Goal: Information Seeking & Learning: Learn about a topic

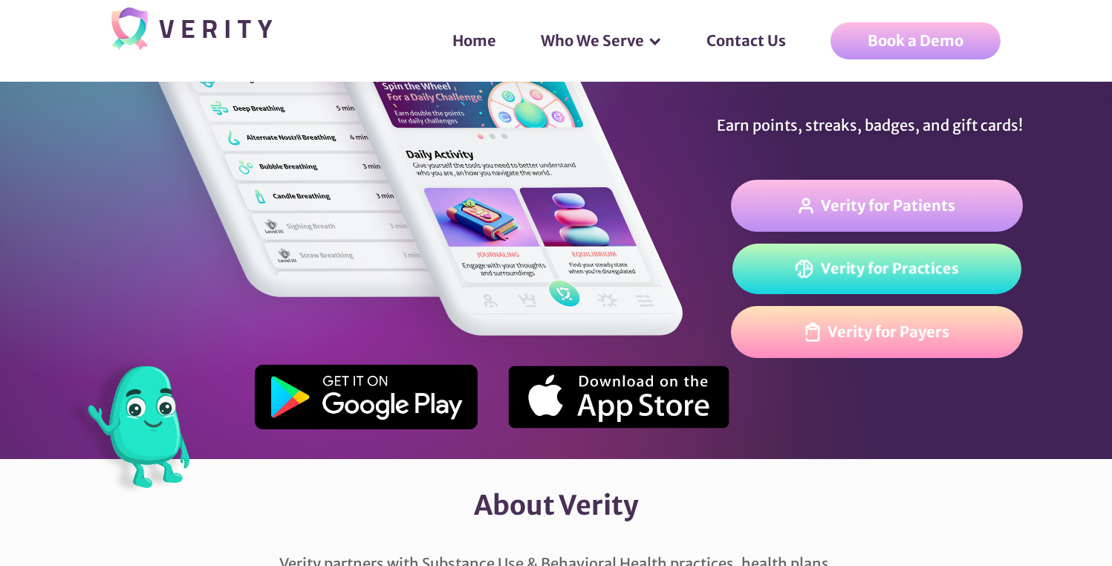
scroll to position [336, 0]
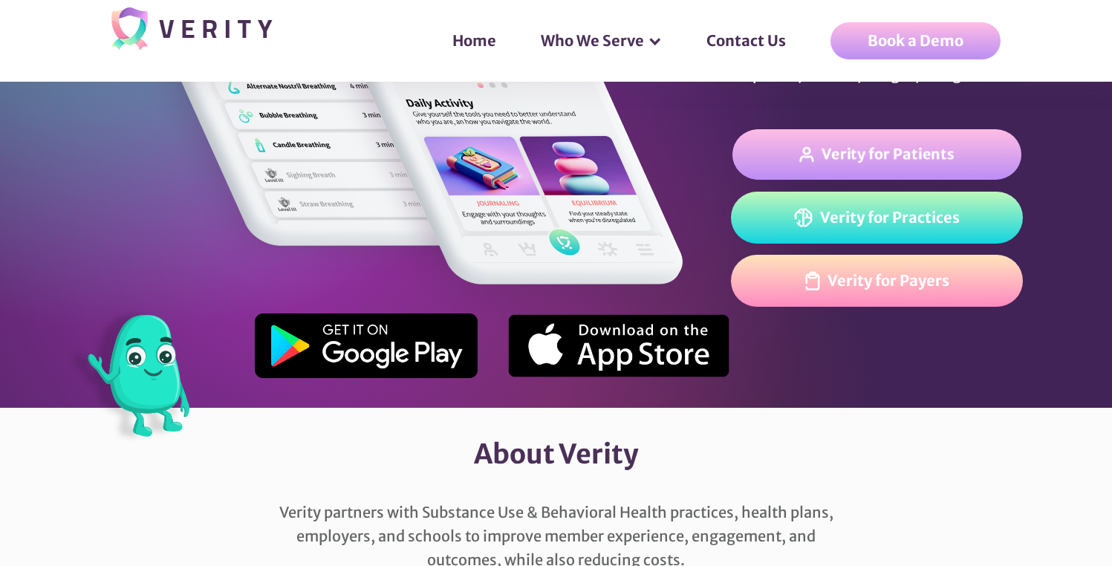
click at [807, 164] on link "Verity for Patients" at bounding box center [876, 154] width 289 height 50
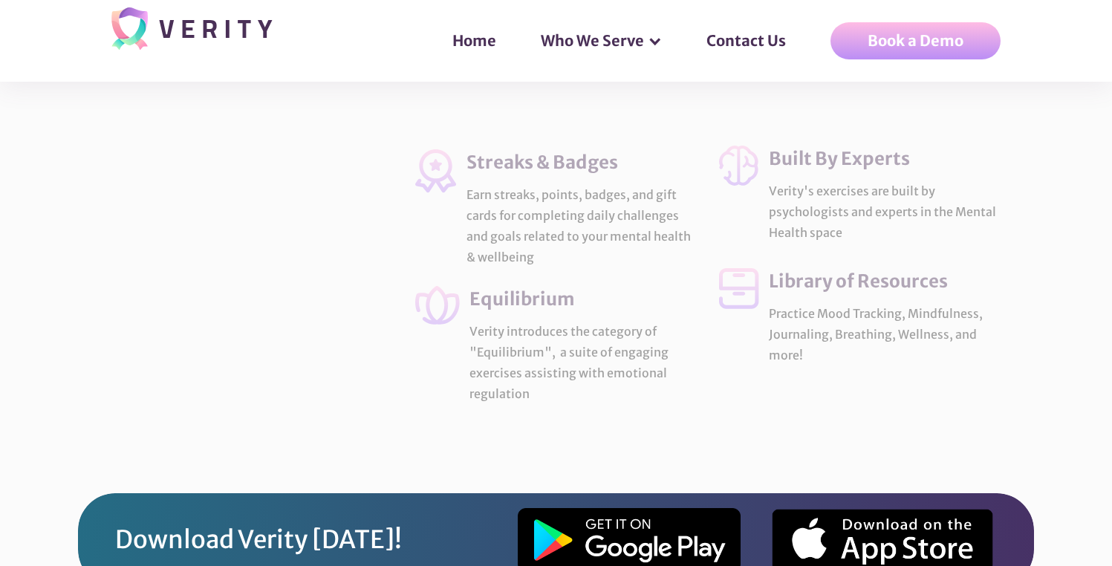
scroll to position [3109, 0]
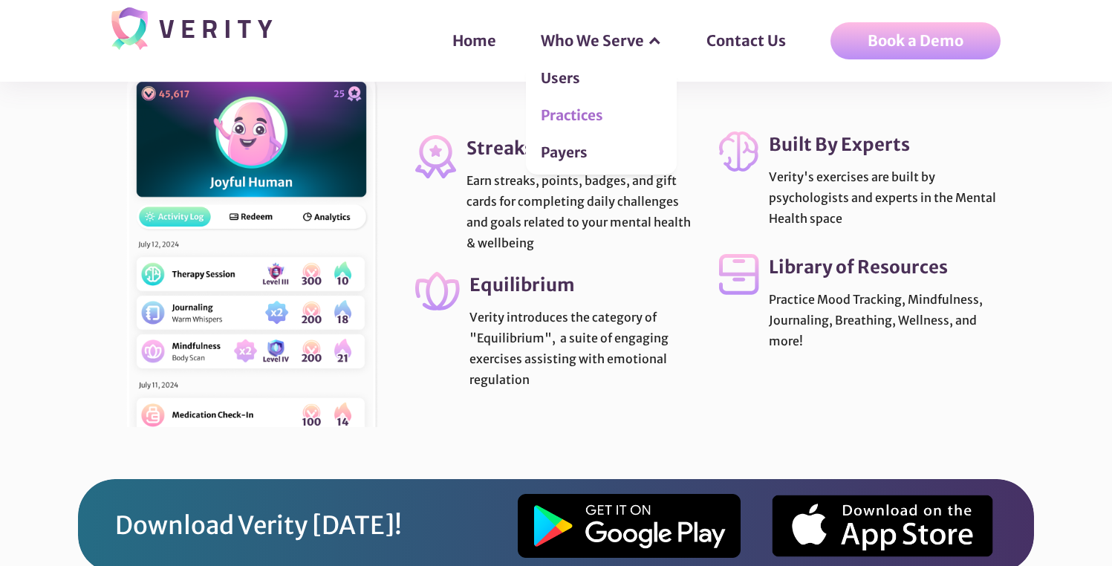
click at [588, 116] on link "Practices" at bounding box center [601, 118] width 151 height 37
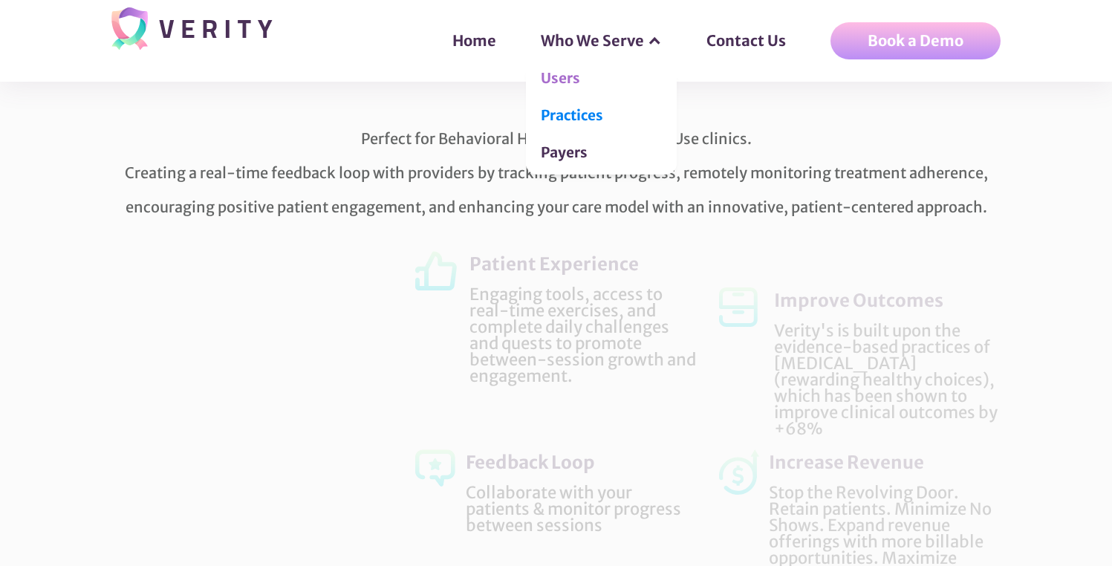
click at [558, 87] on link "Users" at bounding box center [601, 81] width 151 height 37
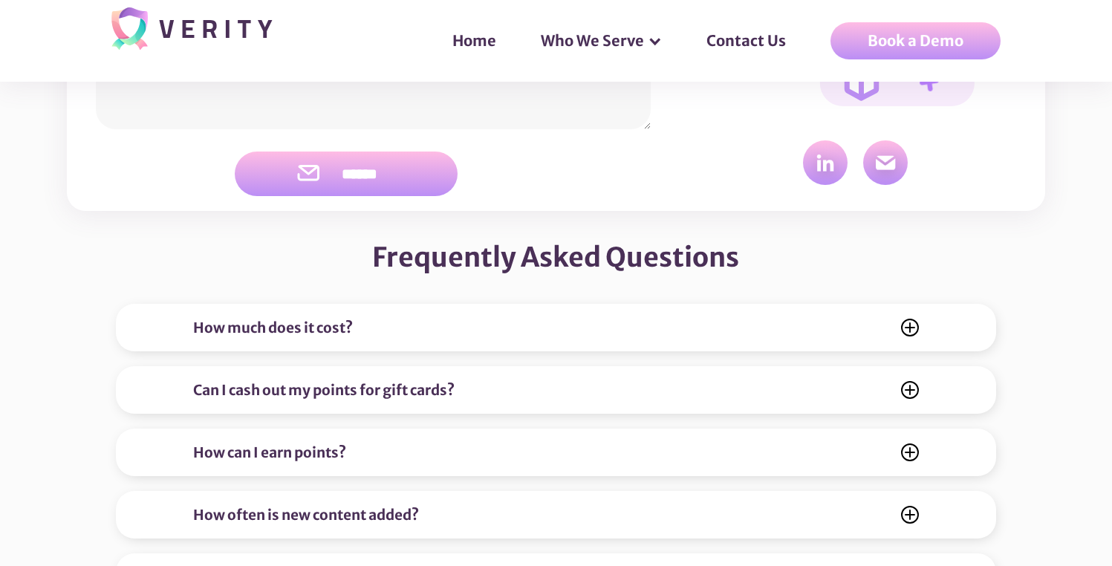
scroll to position [5781, 0]
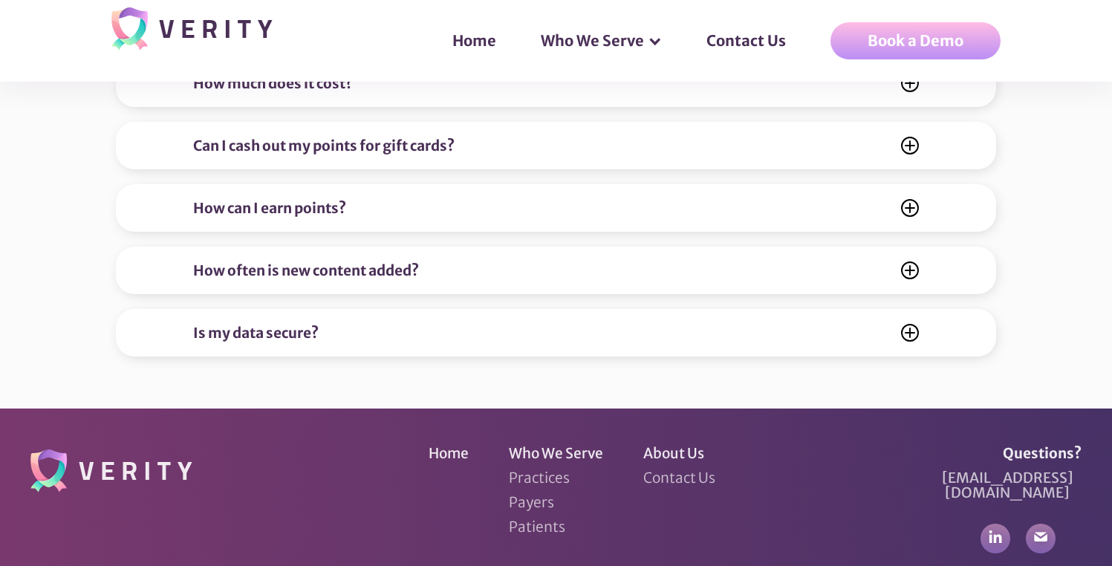
click at [279, 92] on div "How much does it cost? If you are signing up through a participating Clinic, He…" at bounding box center [556, 83] width 881 height 48
click at [909, 86] on icon at bounding box center [910, 83] width 16 height 16
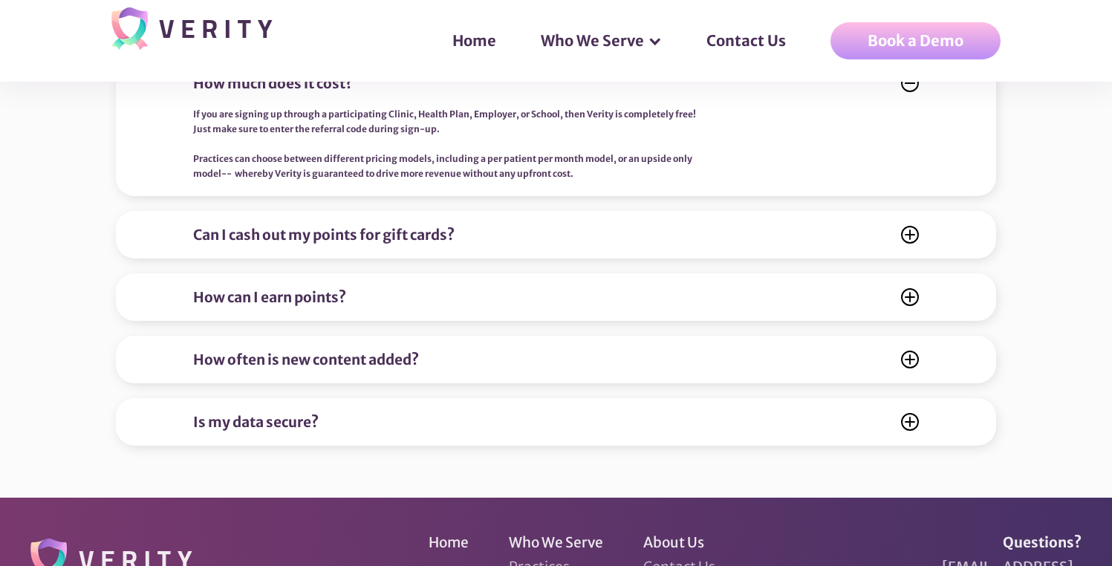
click at [714, 227] on div "Can I cash out my points for gift cards?" at bounding box center [556, 235] width 726 height 18
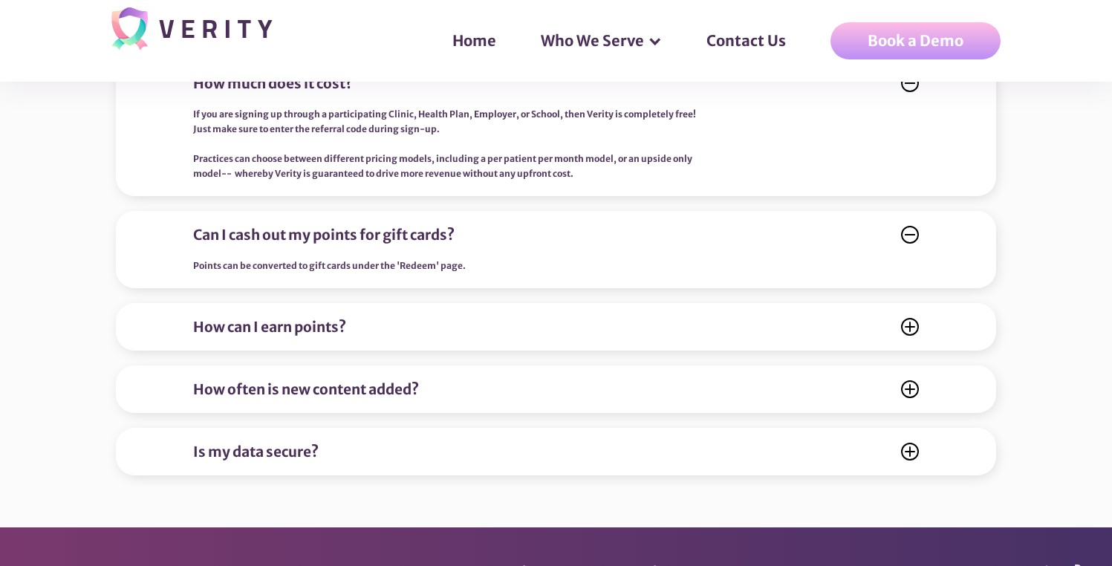
click at [620, 313] on div "How can I earn points? Earn points by making healthy choices within the app and…" at bounding box center [556, 327] width 881 height 48
click at [564, 297] on section "Frequently Asked Questions How much does it cost? If you are signing up through…" at bounding box center [556, 229] width 978 height 524
click at [510, 331] on div "How can I earn points?" at bounding box center [556, 327] width 726 height 18
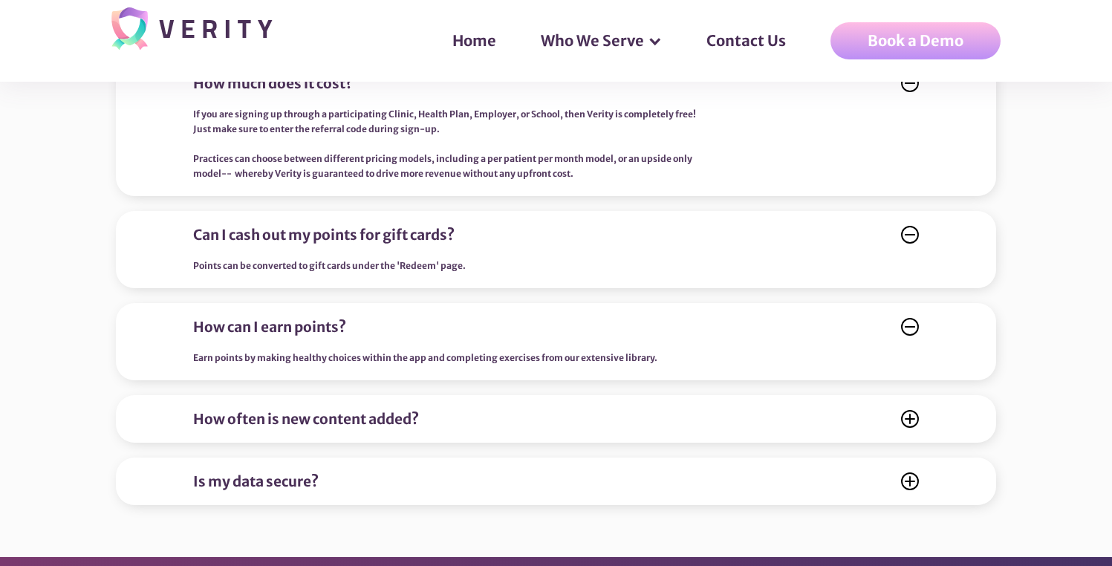
click at [462, 416] on div "How often is new content added?" at bounding box center [556, 419] width 726 height 18
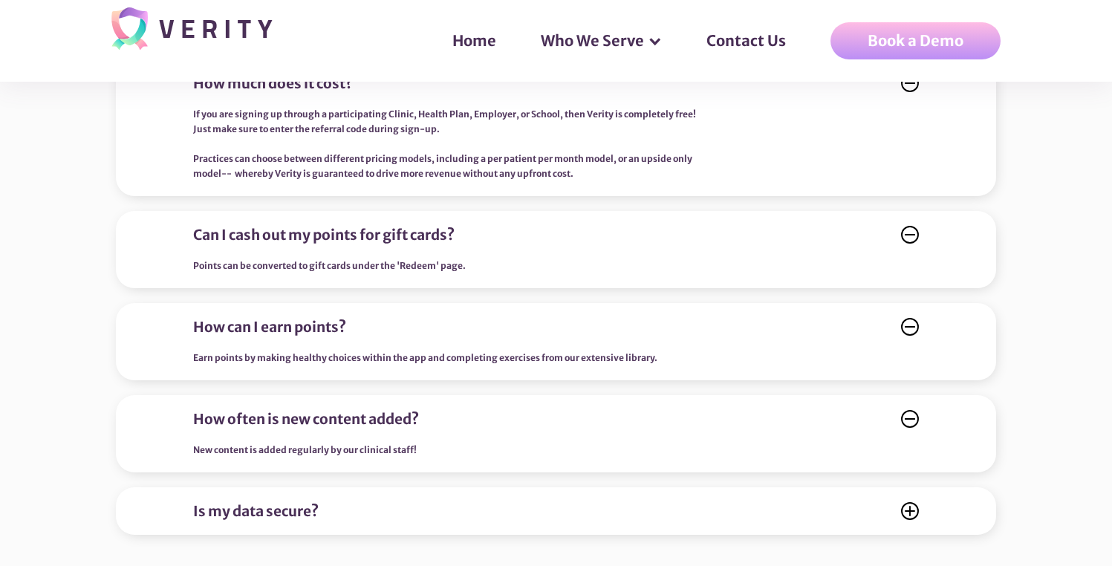
click at [408, 517] on div "Is my data secure?" at bounding box center [556, 511] width 726 height 18
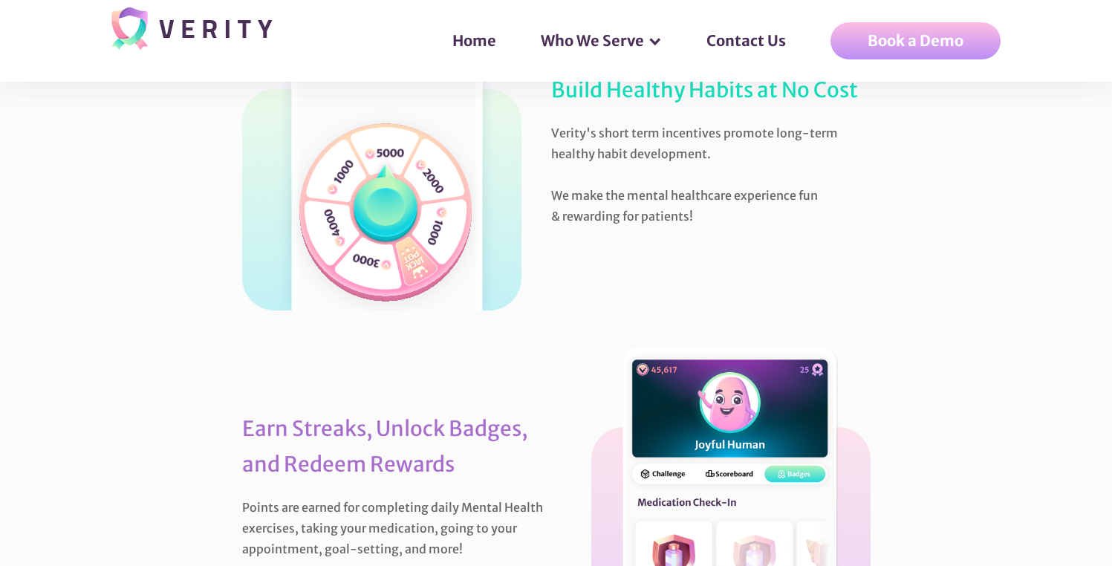
scroll to position [1010, 0]
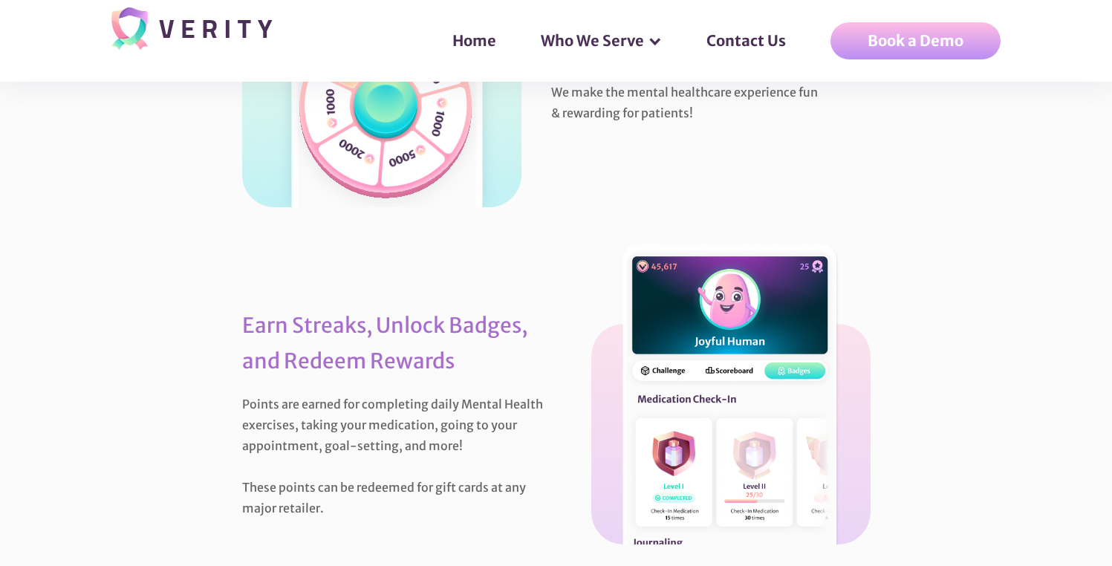
click at [509, 260] on section "Earn Streaks, Unlock Badges, and Redeem Rewards Points are earned for completin…" at bounding box center [556, 406] width 698 height 338
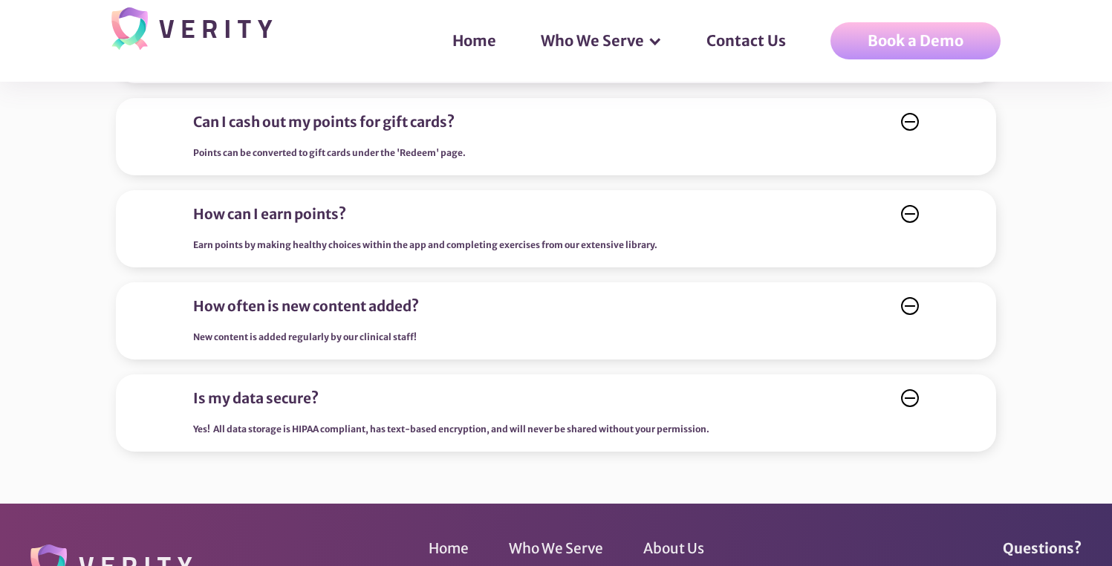
scroll to position [6136, 0]
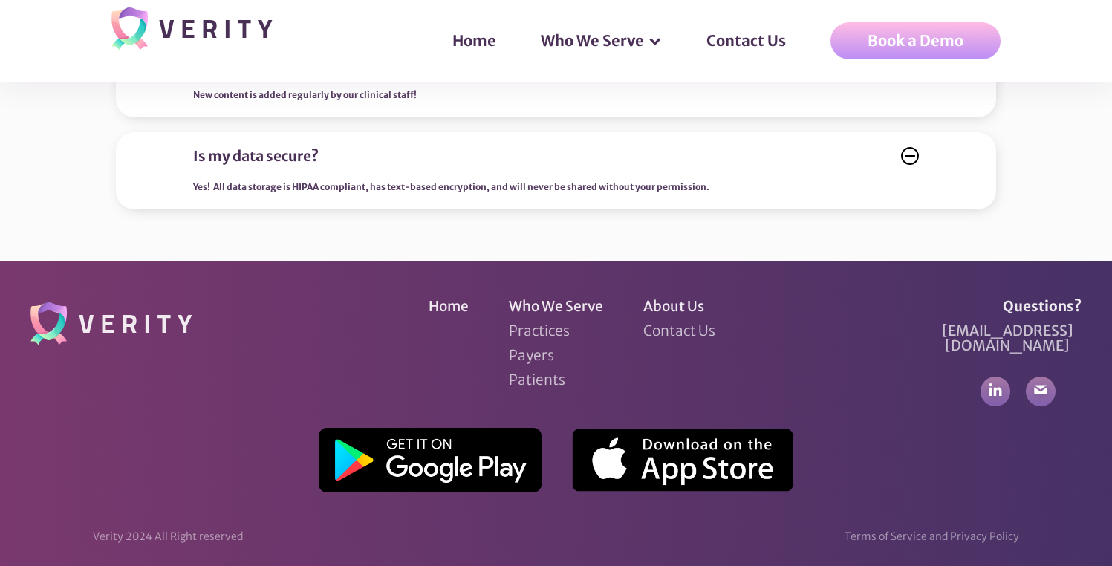
click at [908, 163] on icon at bounding box center [910, 156] width 16 height 16
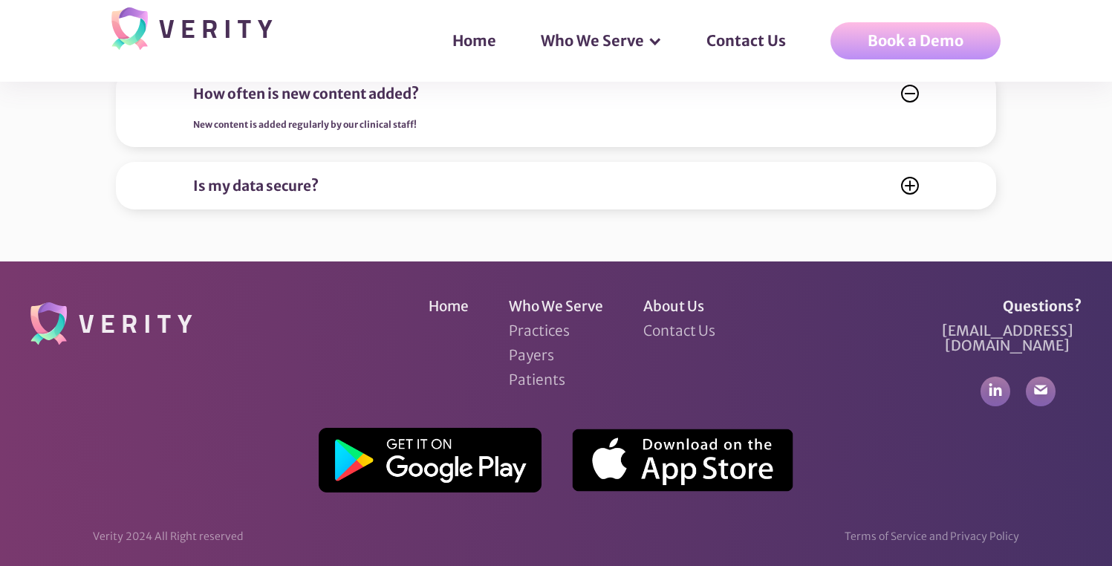
click at [912, 163] on div "Is my data secure? Yes! All data storage is HIPAA compliant, has text-based enc…" at bounding box center [556, 186] width 881 height 48
click at [911, 183] on icon at bounding box center [910, 185] width 16 height 16
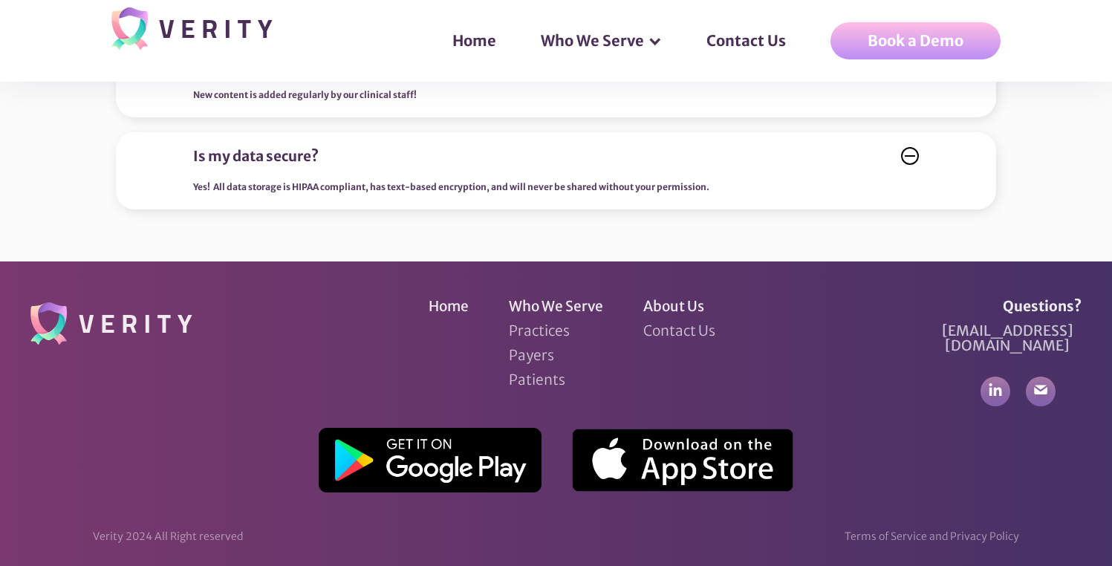
click at [921, 157] on div "Is my data secure? Yes! All data storage is HIPAA compliant, has text-based enc…" at bounding box center [556, 170] width 881 height 77
click at [914, 158] on icon at bounding box center [910, 156] width 16 height 16
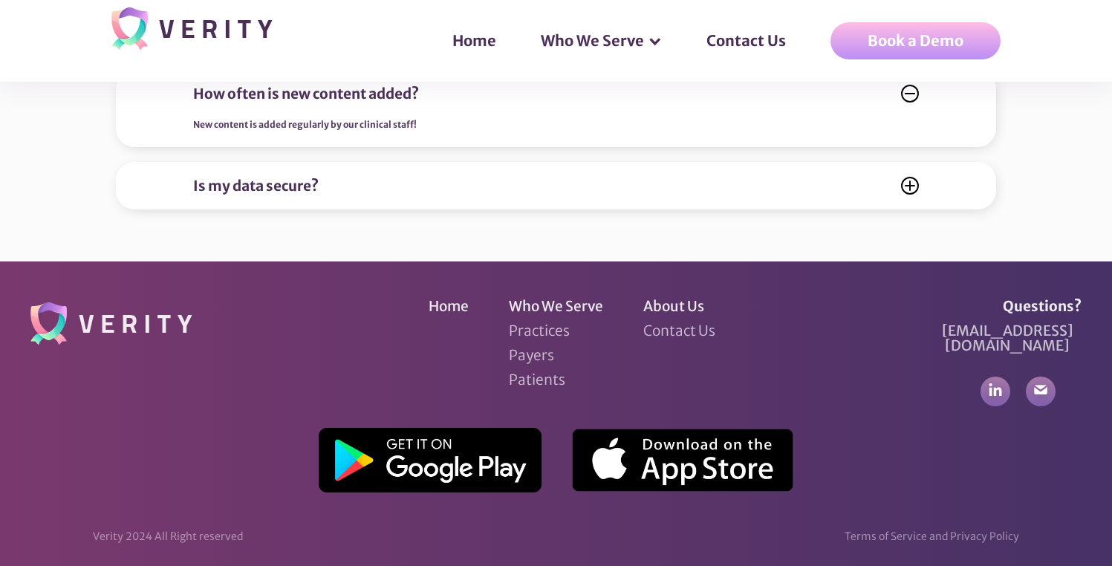
scroll to position [5912, 0]
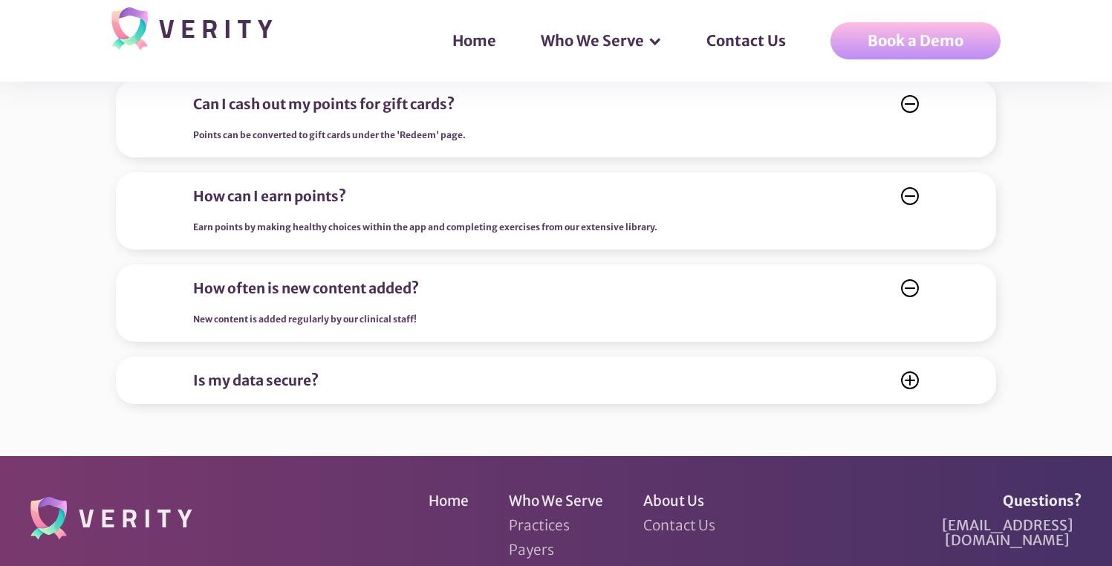
click at [512, 123] on div "Can I cash out my points for gift cards? Points can be converted to gift cards …" at bounding box center [556, 119] width 726 height 48
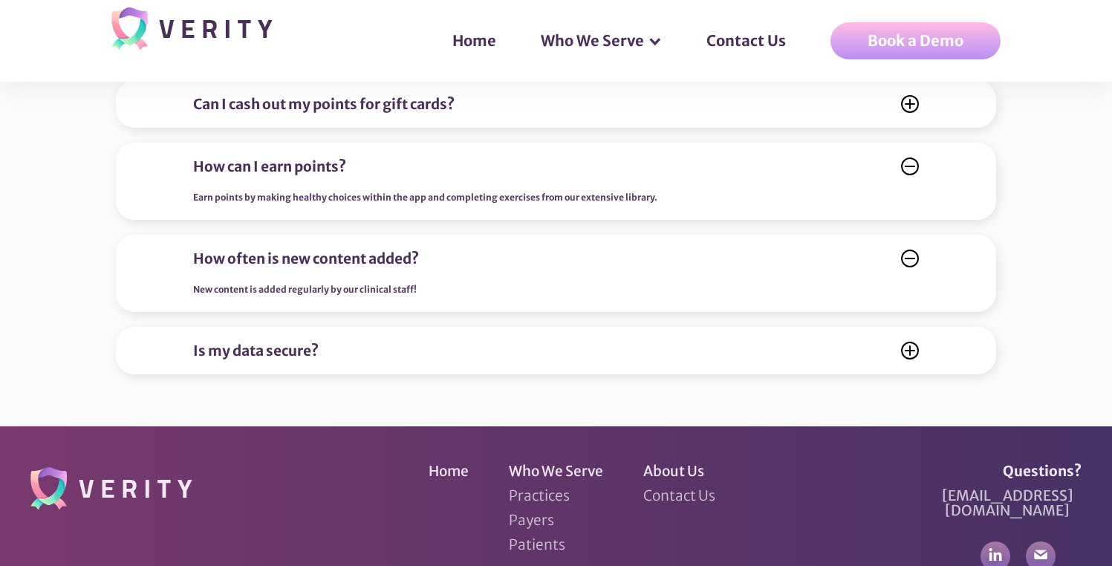
click at [512, 121] on div "Can I cash out my points for gift cards? Points can be converted to gift cards …" at bounding box center [556, 104] width 881 height 48
click at [530, 224] on section "Frequently Asked Questions How much does it cost? If you are signing up through…" at bounding box center [556, 112] width 978 height 553
click at [530, 203] on div "Earn points by making healthy choices within the app and completing exercises f…" at bounding box center [425, 197] width 464 height 15
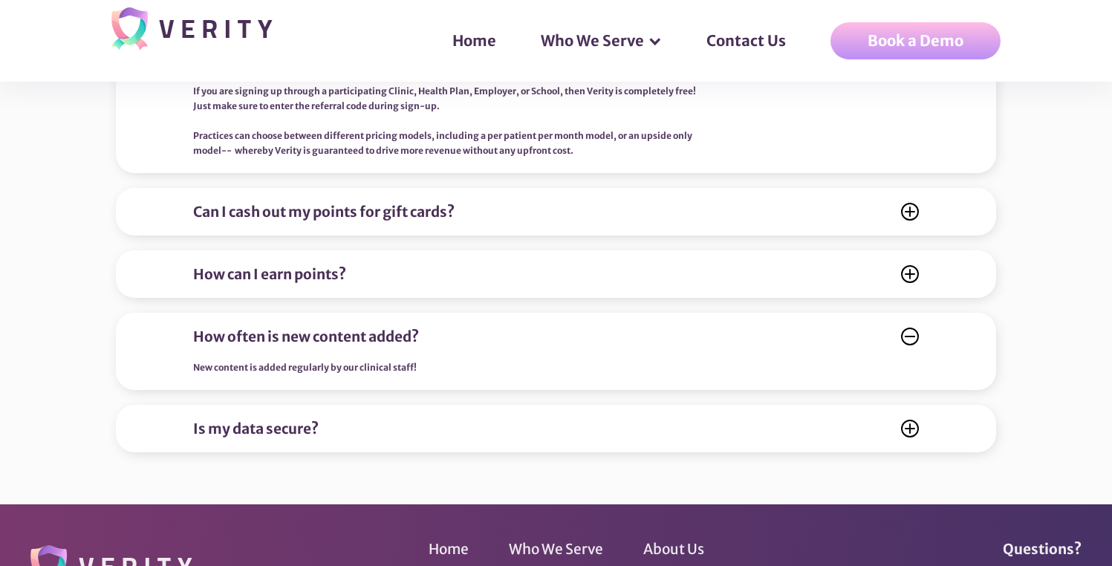
scroll to position [5799, 0]
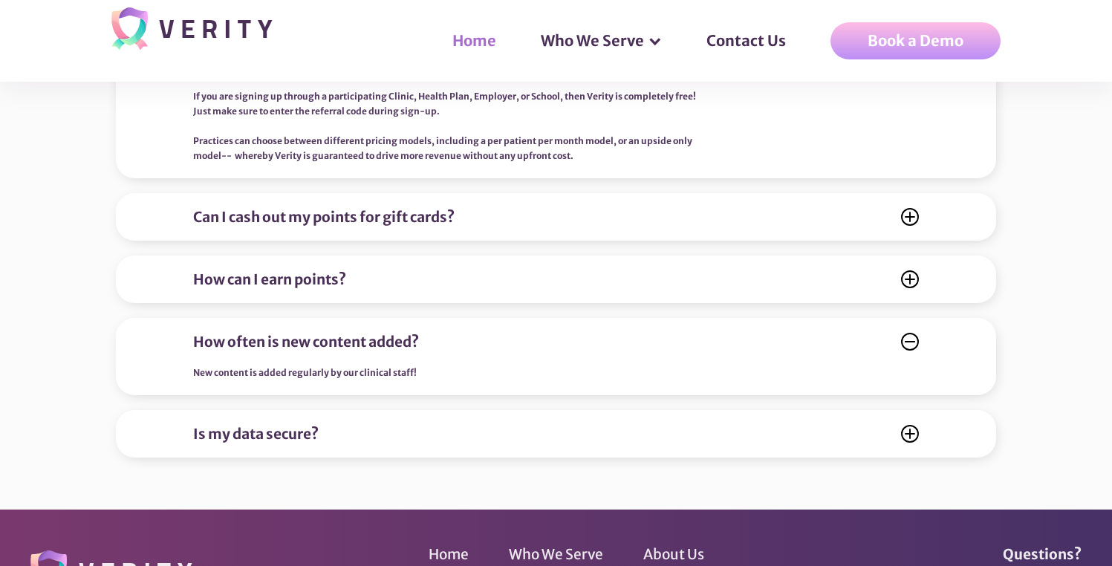
click at [484, 48] on link "Home" at bounding box center [481, 41] width 88 height 45
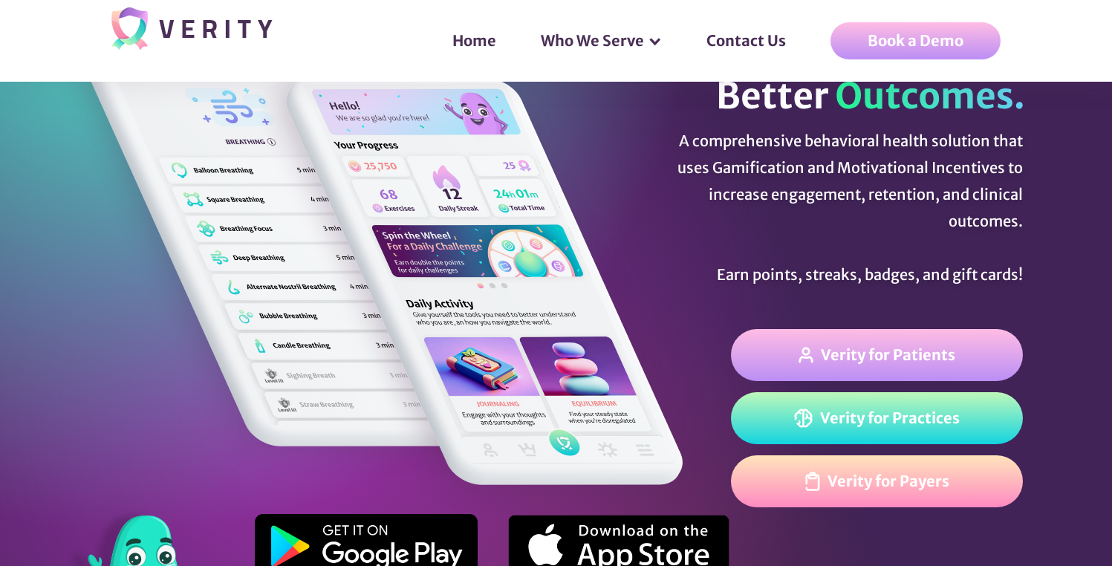
scroll to position [82, 0]
